Goal: Information Seeking & Learning: Learn about a topic

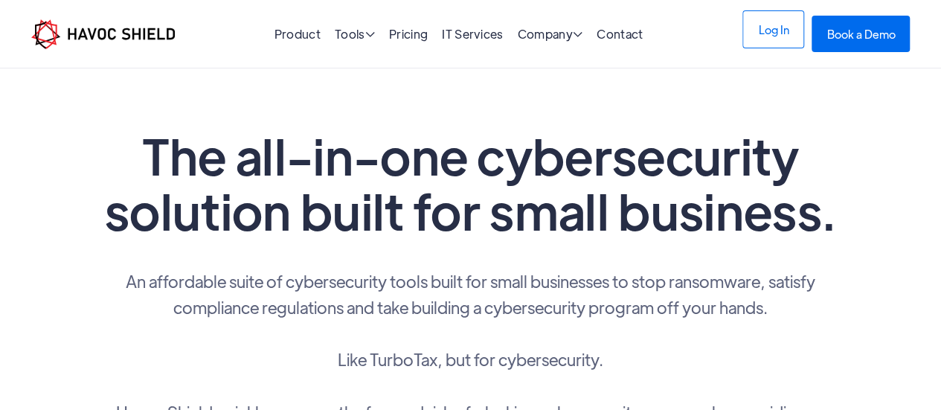
click at [767, 28] on link "Log In" at bounding box center [774, 29] width 62 height 38
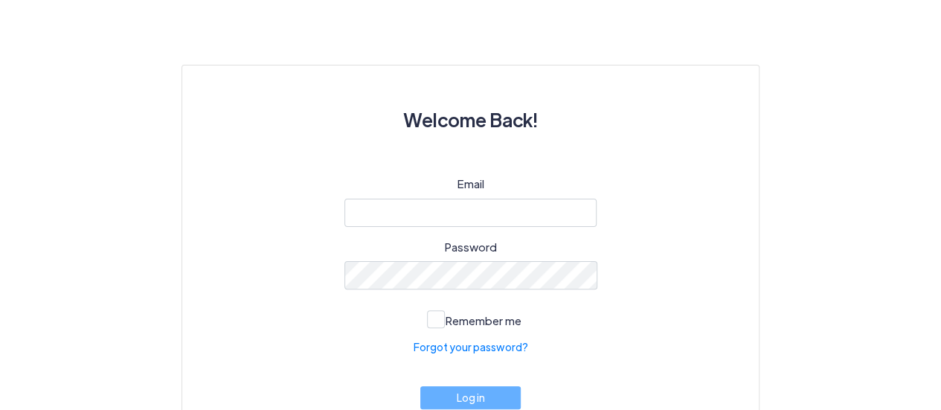
scroll to position [89, 0]
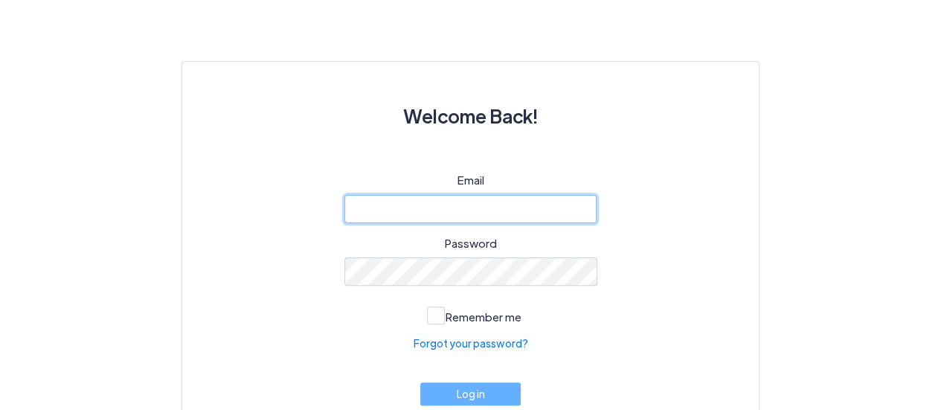
click at [388, 203] on input "email" at bounding box center [471, 209] width 253 height 28
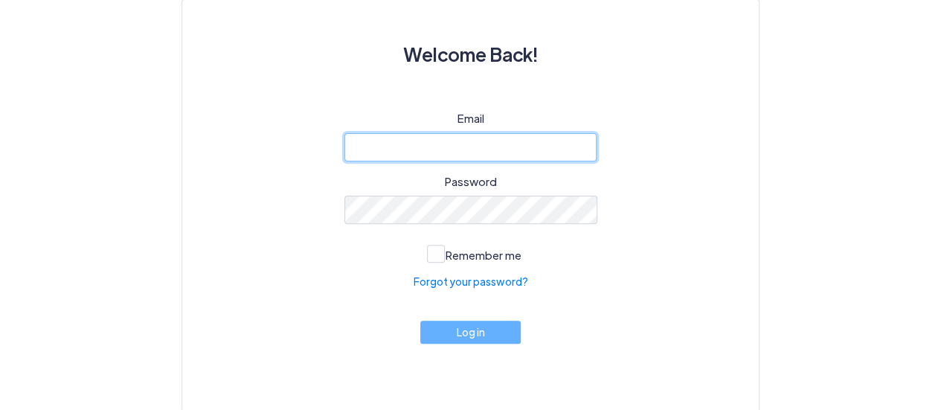
scroll to position [0, 0]
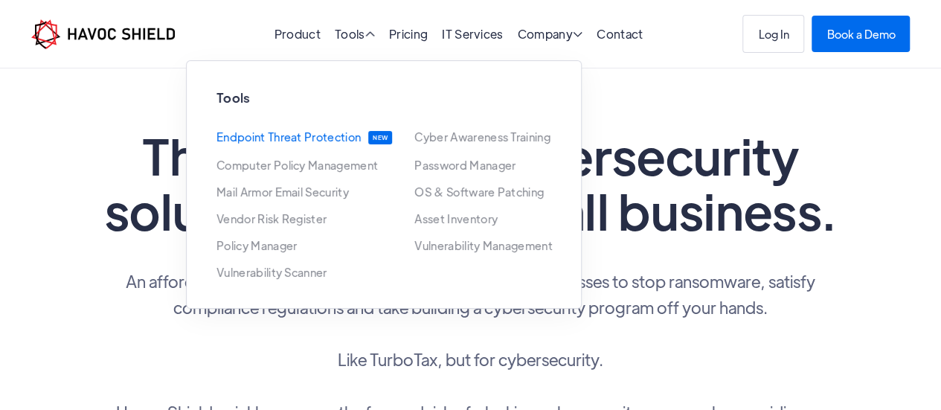
click at [317, 131] on link "Endpoint Threat Protection" at bounding box center [289, 137] width 144 height 13
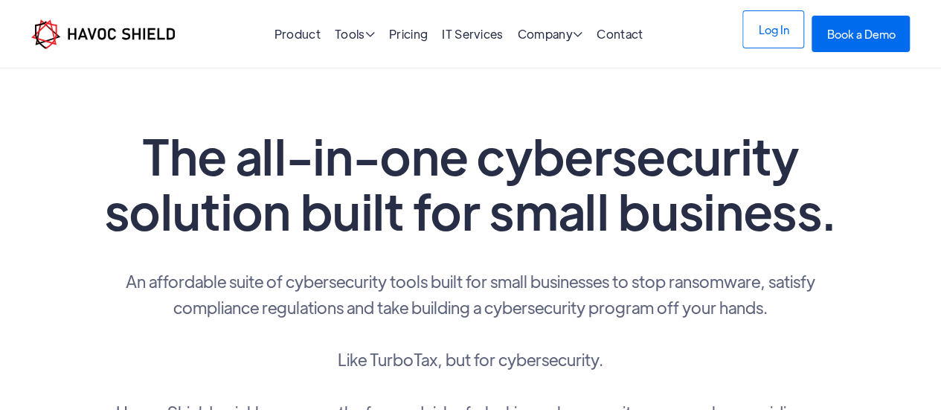
click at [758, 47] on link "Log In" at bounding box center [774, 29] width 62 height 38
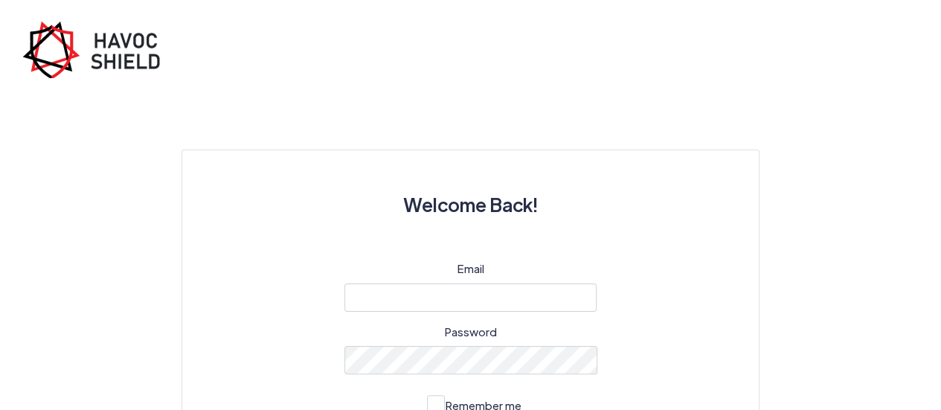
scroll to position [150, 0]
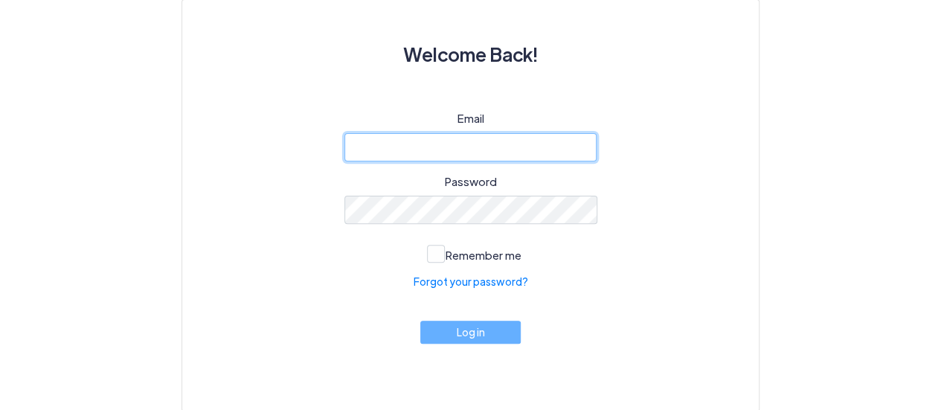
click at [537, 141] on input "email" at bounding box center [471, 147] width 253 height 28
paste input "cyber@ijk.international"
click at [515, 144] on input "email" at bounding box center [471, 147] width 253 height 28
paste input "cyber@ijk.international"
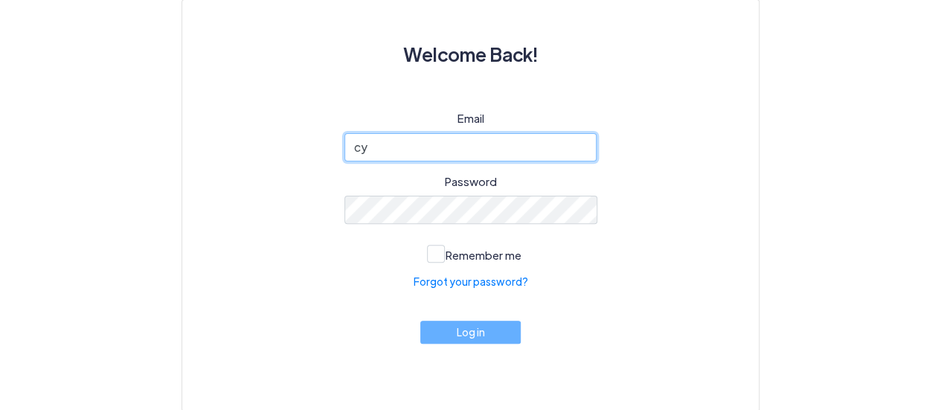
type input "c"
click at [509, 140] on input "email" at bounding box center [471, 147] width 253 height 28
paste input "cyber@ijk.international"
type input "cyber@ijk.international"
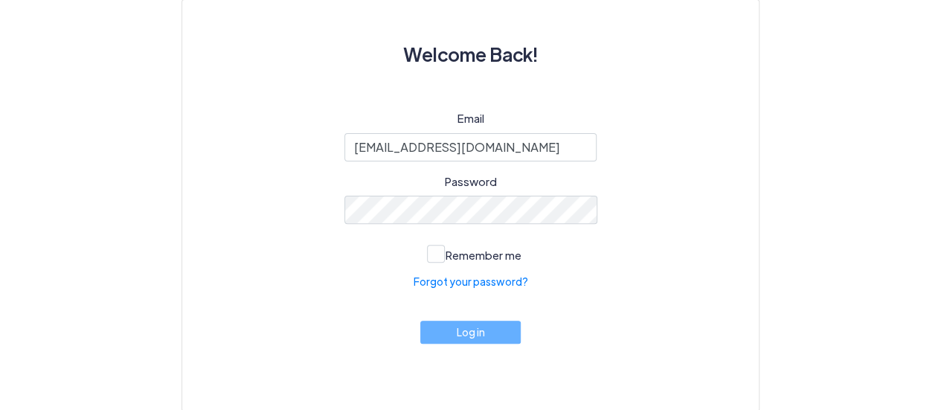
click at [618, 207] on div "Email cyber@ijk.international Password Remember me Forgot your password? Log in" at bounding box center [470, 242] width 505 height 265
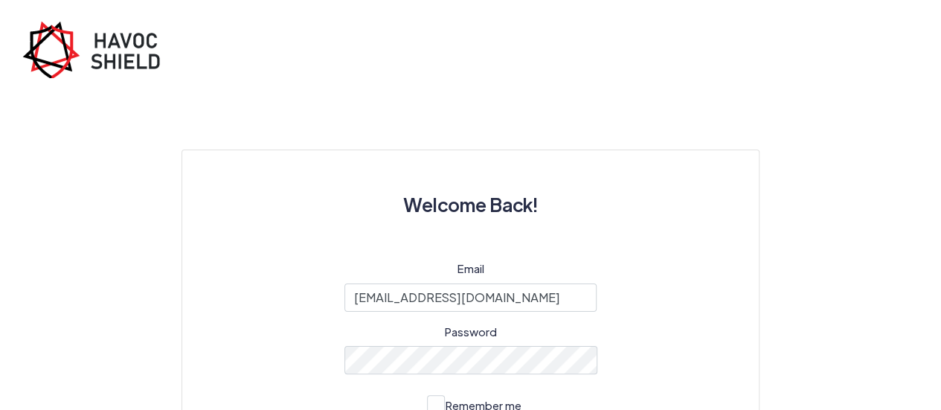
scroll to position [150, 0]
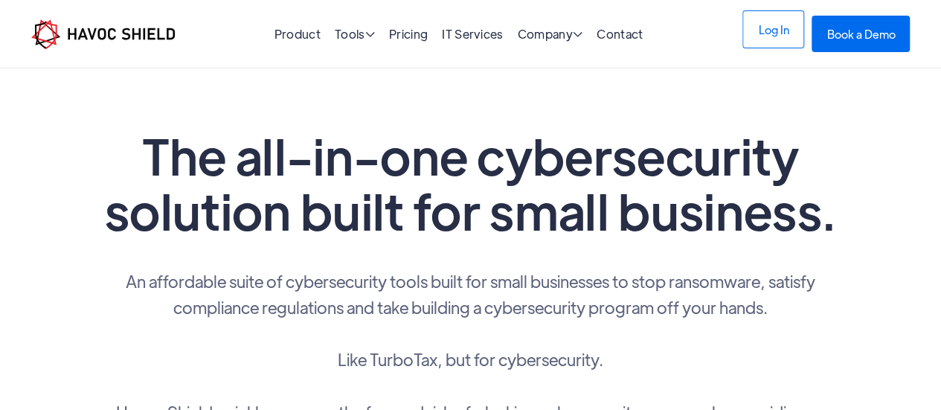
click at [786, 42] on link "Log In" at bounding box center [774, 29] width 62 height 38
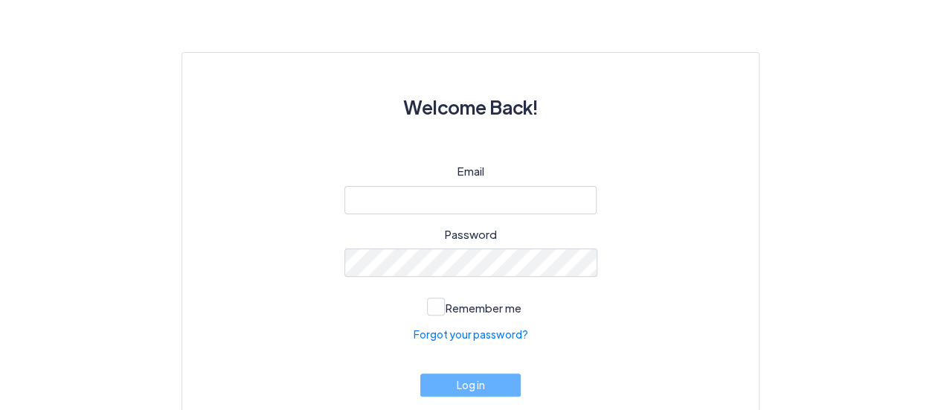
scroll to position [98, 0]
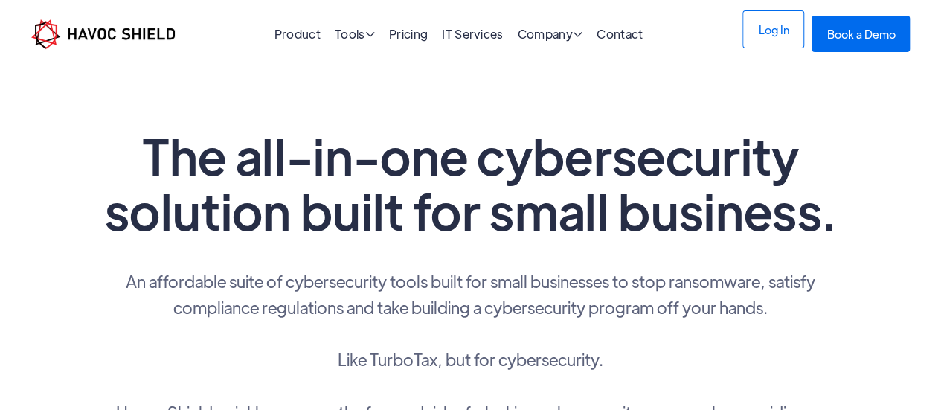
click at [776, 36] on link "Log In" at bounding box center [774, 29] width 62 height 38
click at [776, 43] on link "Log In" at bounding box center [774, 29] width 62 height 38
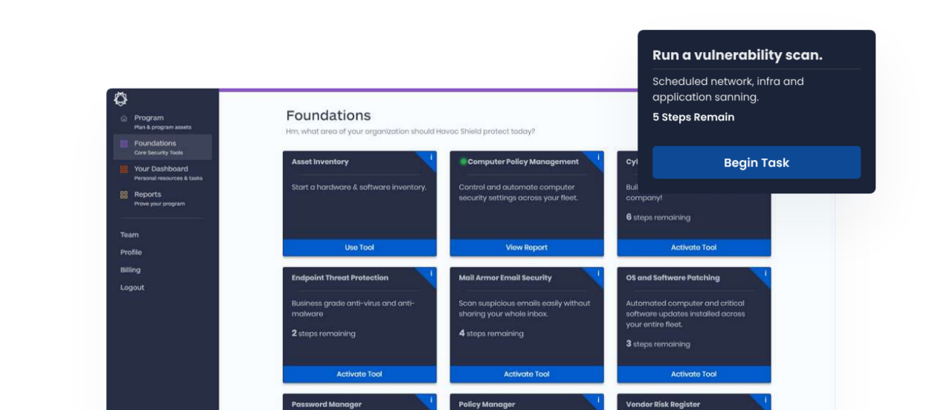
scroll to position [583, 0]
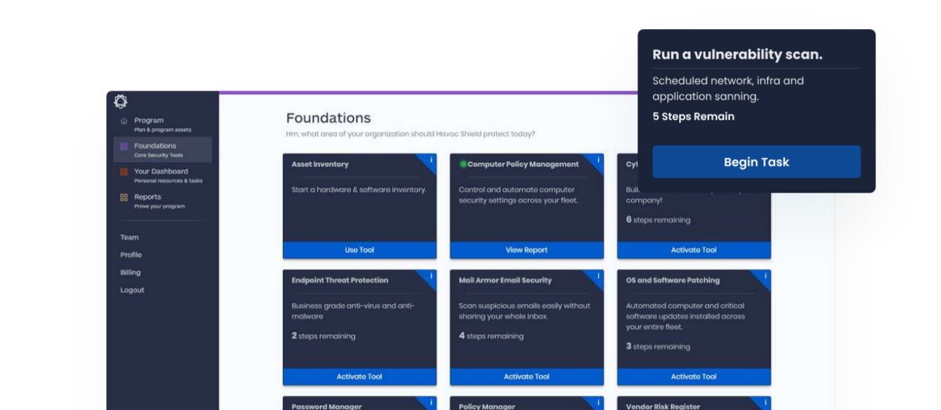
click at [823, 157] on img at bounding box center [757, 111] width 238 height 164
click at [763, 157] on img at bounding box center [757, 110] width 238 height 164
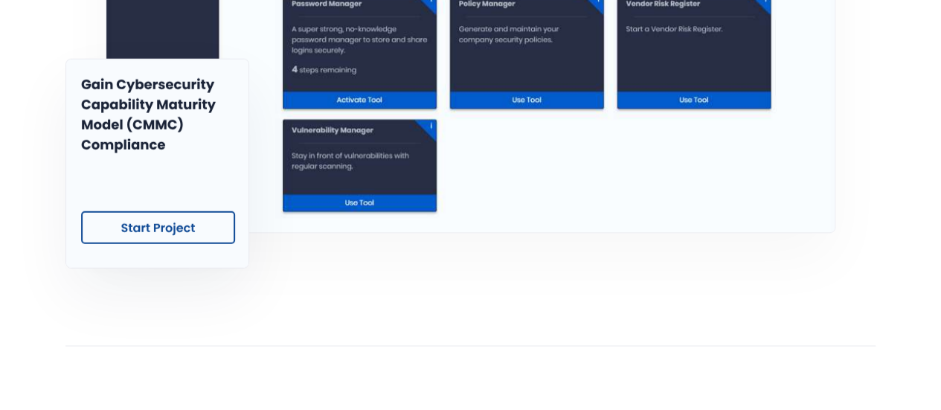
scroll to position [974, 0]
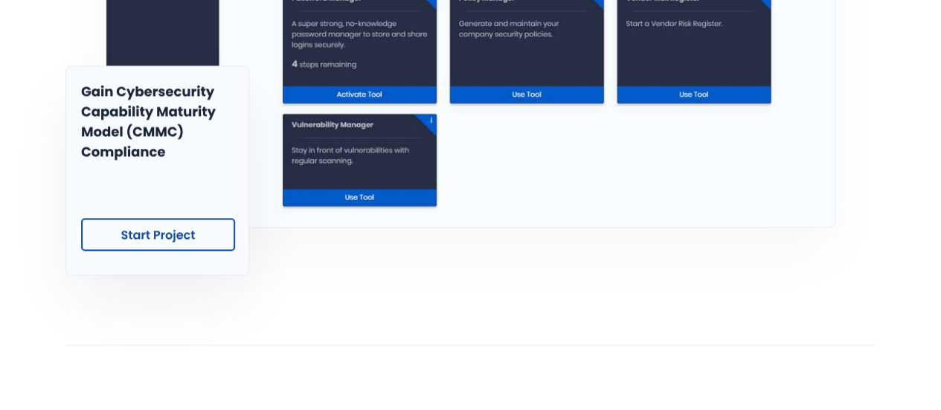
click at [180, 237] on img at bounding box center [157, 170] width 184 height 210
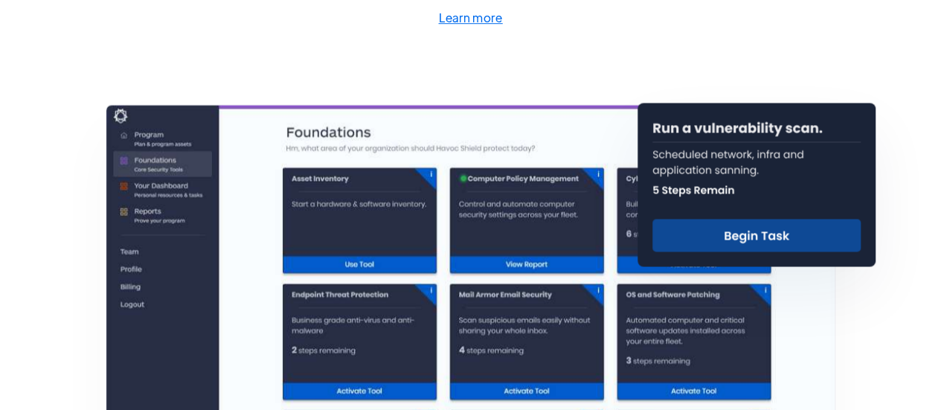
scroll to position [0, 0]
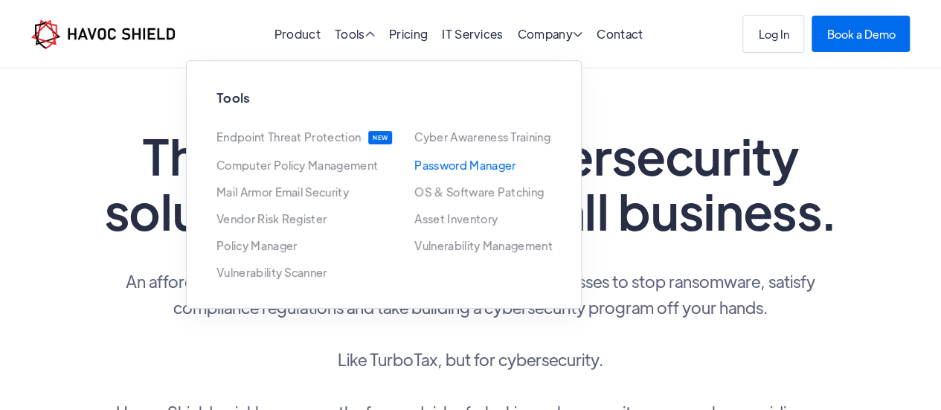
click at [484, 161] on link "Password Manager" at bounding box center [465, 165] width 101 height 12
